Goal: Information Seeking & Learning: Learn about a topic

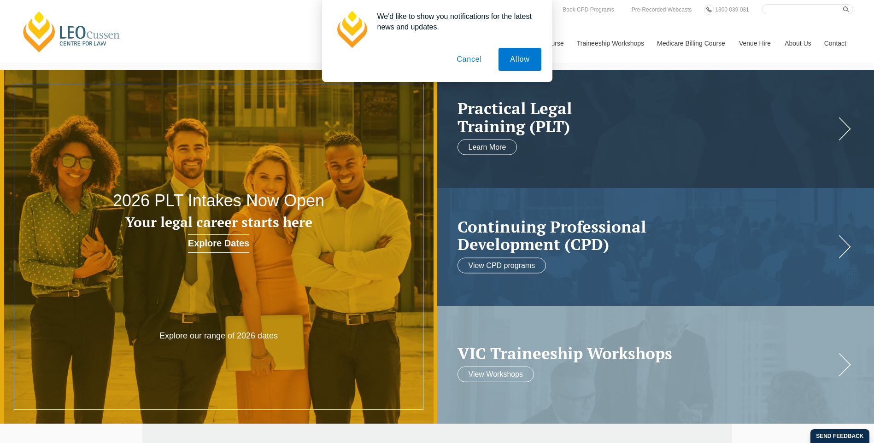
click at [462, 62] on button "Cancel" at bounding box center [469, 59] width 48 height 23
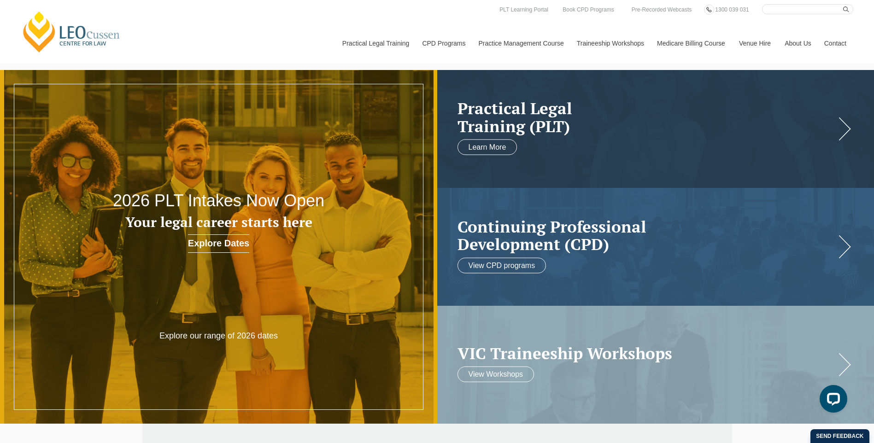
click at [785, 12] on input "Search here" at bounding box center [807, 9] width 91 height 10
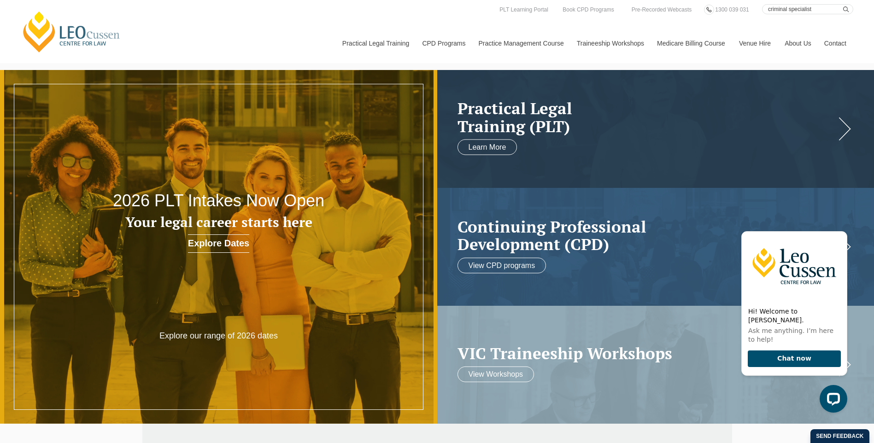
type input "criminal specialist"
click at [843, 4] on button "submit" at bounding box center [848, 9] width 10 height 10
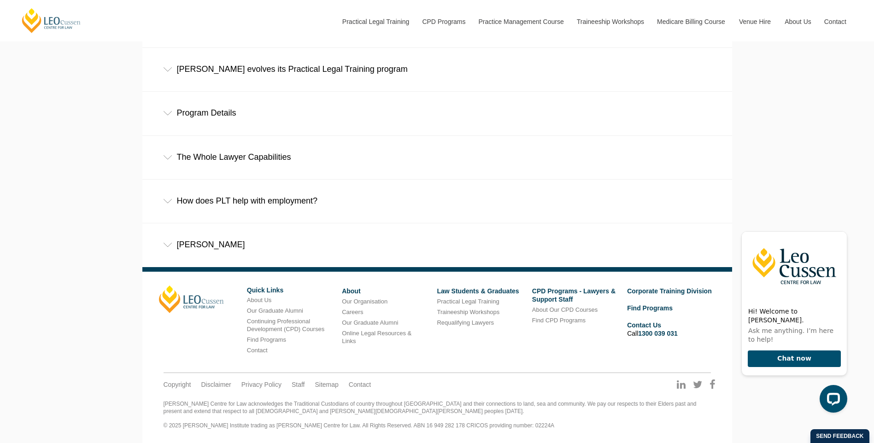
scroll to position [581, 0]
click at [457, 214] on div "How does PLT help with employment?" at bounding box center [437, 201] width 590 height 43
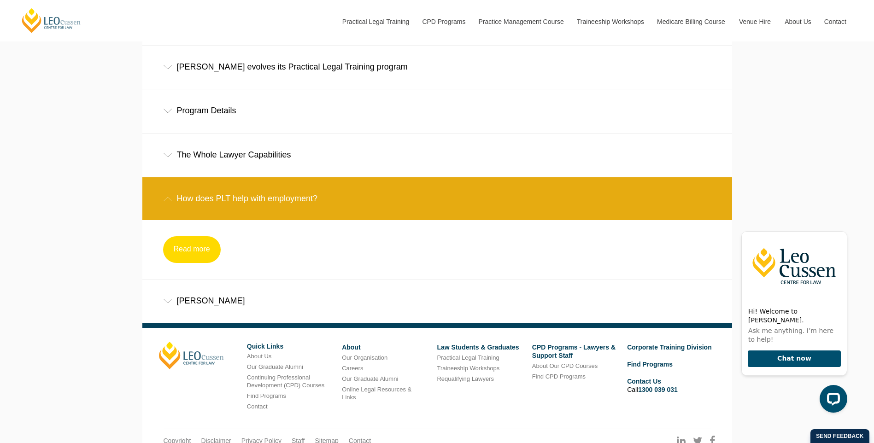
click at [216, 247] on link "Read more" at bounding box center [192, 249] width 58 height 27
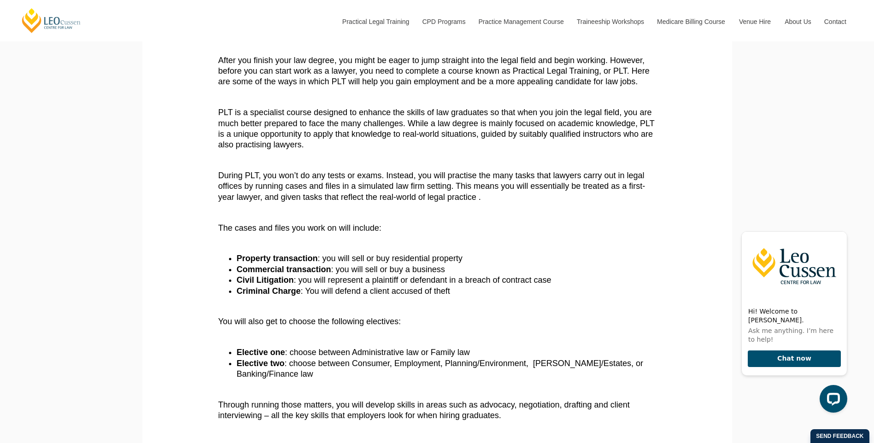
scroll to position [174, 0]
